Goal: Transaction & Acquisition: Purchase product/service

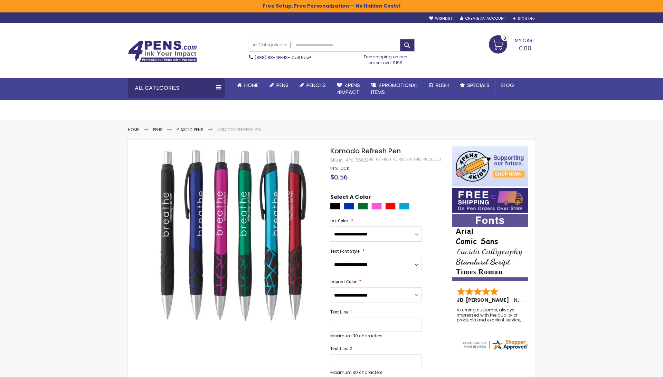
click at [346, 40] on input "Search" at bounding box center [331, 45] width 165 height 12
type input "******"
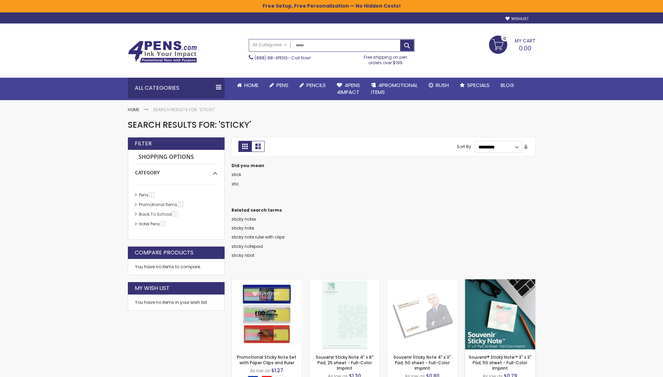
click at [471, 304] on img at bounding box center [500, 314] width 70 height 70
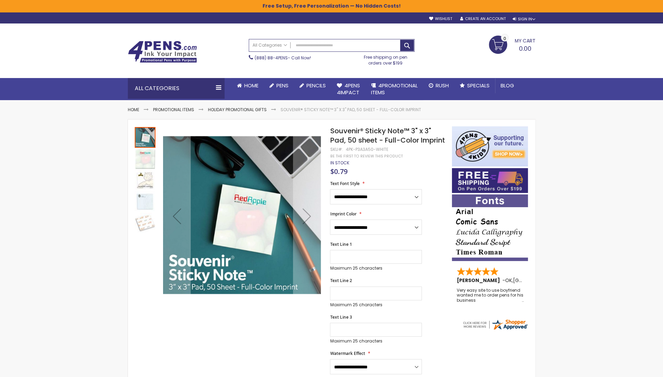
click at [383, 138] on span "Souvenir® Sticky Note™ 3" x 3" Pad, 50 sheet - Full-Color Imprint" at bounding box center [387, 135] width 115 height 19
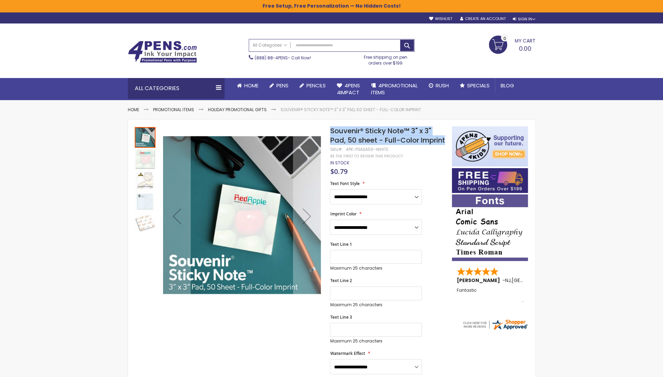
click at [509, 326] on img "4pens.com certificate URL" at bounding box center [495, 324] width 66 height 12
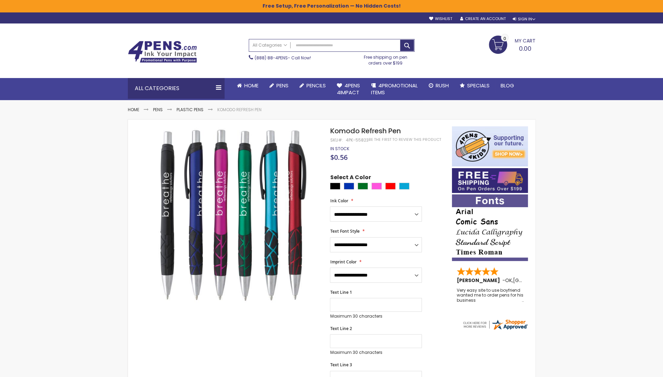
click at [197, 110] on link "Plastic Pens" at bounding box center [189, 110] width 27 height 6
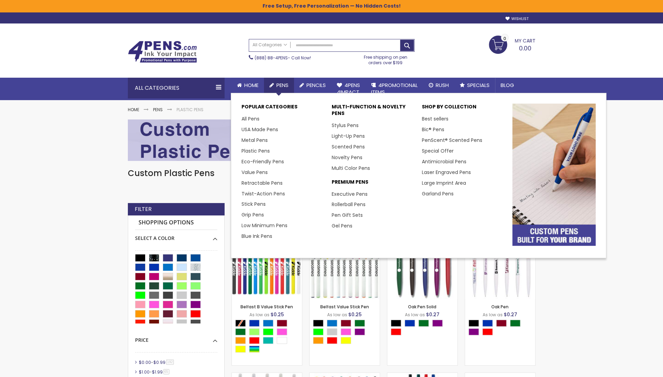
click at [280, 85] on span "Pens" at bounding box center [282, 85] width 12 height 7
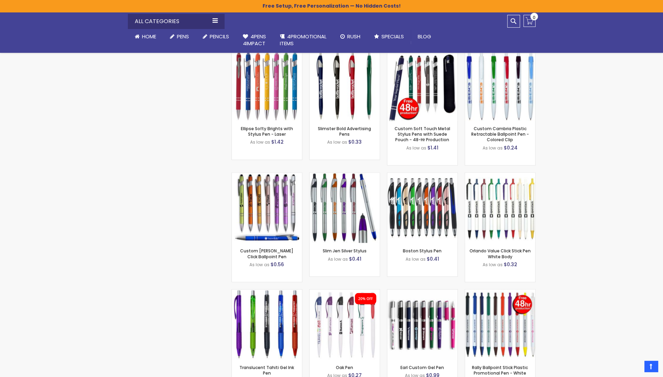
scroll to position [1184, 0]
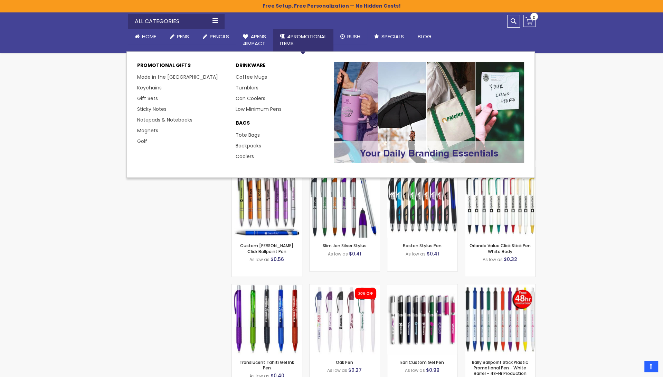
click at [322, 40] on link "4PROMOTIONAL ITEMS" at bounding box center [303, 40] width 60 height 22
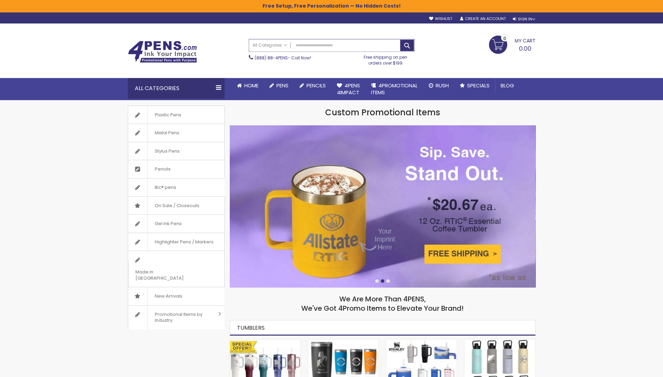
click at [351, 48] on input "Search" at bounding box center [331, 45] width 165 height 12
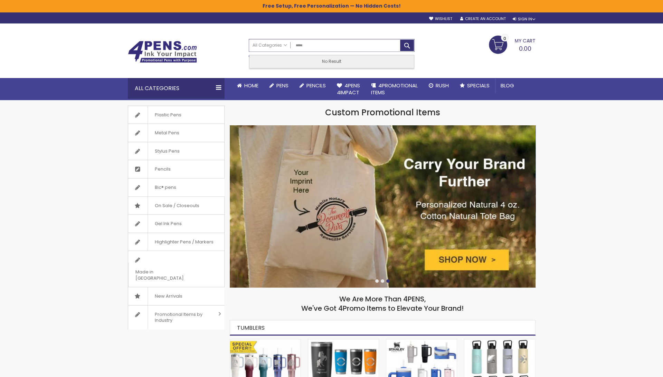
type input "******"
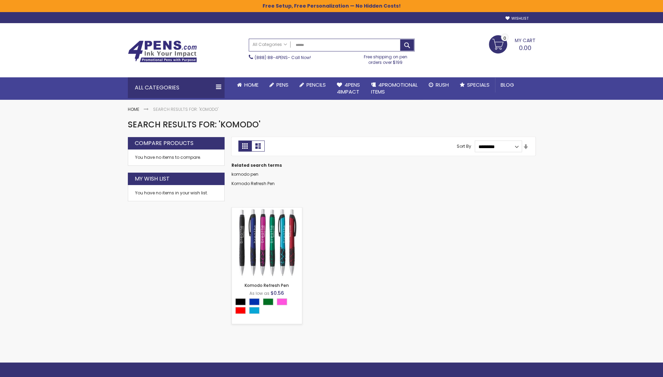
click at [269, 230] on img at bounding box center [267, 243] width 70 height 70
